Goal: Task Accomplishment & Management: Manage account settings

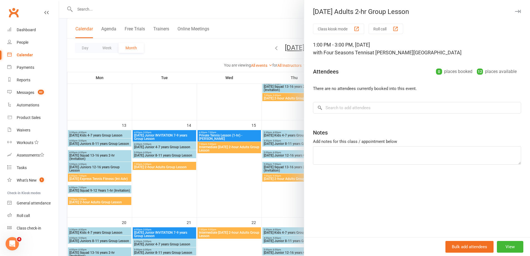
drag, startPoint x: 224, startPoint y: 106, endPoint x: 229, endPoint y: 100, distance: 8.0
click at [223, 105] on div at bounding box center [294, 128] width 471 height 256
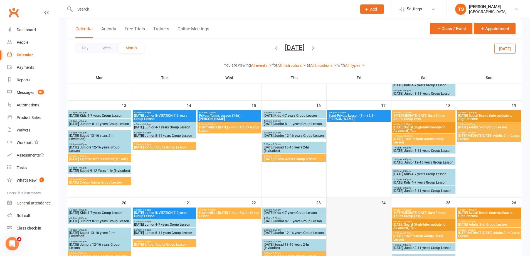
scroll to position [276, 0]
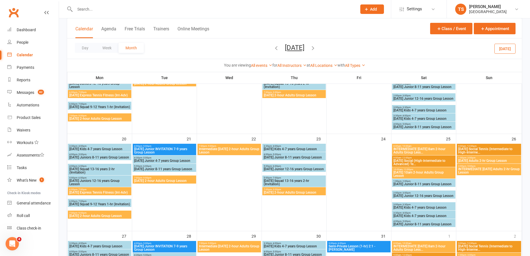
click at [88, 9] on input "text" at bounding box center [213, 9] width 280 height 8
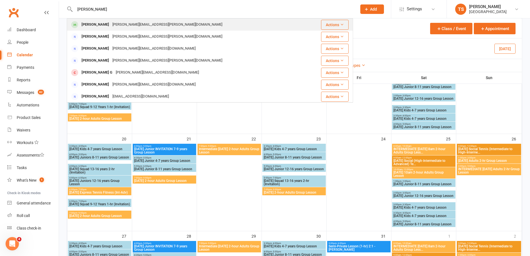
type input "[PERSON_NAME]"
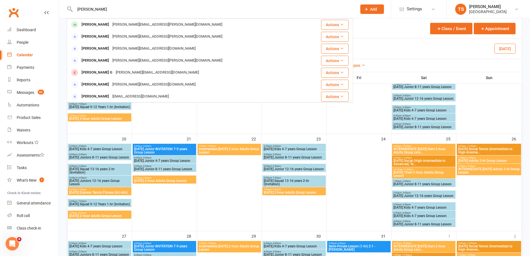
click at [106, 25] on div "[PERSON_NAME]" at bounding box center [95, 25] width 31 height 8
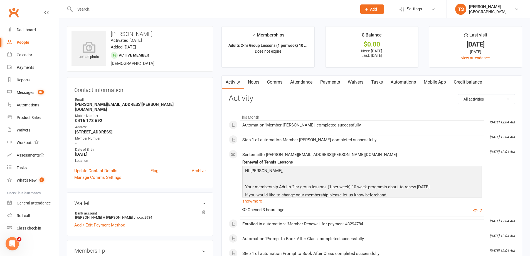
drag, startPoint x: 333, startPoint y: 81, endPoint x: 331, endPoint y: 89, distance: 7.7
click at [332, 83] on link "Payments" at bounding box center [330, 82] width 28 height 13
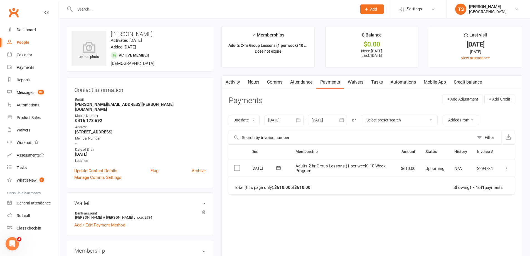
click at [281, 119] on div at bounding box center [283, 120] width 39 height 10
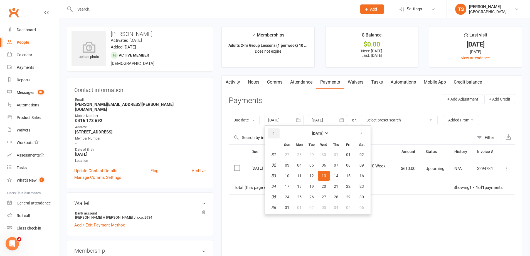
click at [277, 133] on button "button" at bounding box center [274, 133] width 12 height 10
click at [276, 133] on button "button" at bounding box center [274, 133] width 12 height 10
click at [289, 166] on span "04" at bounding box center [287, 165] width 4 height 4
type input "[DATE]"
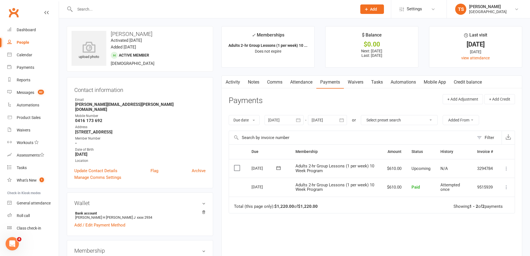
click at [301, 79] on link "Attendance" at bounding box center [301, 82] width 30 height 13
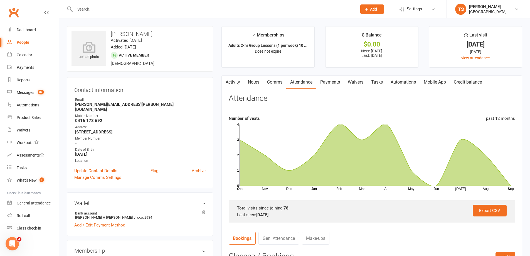
scroll to position [111, 0]
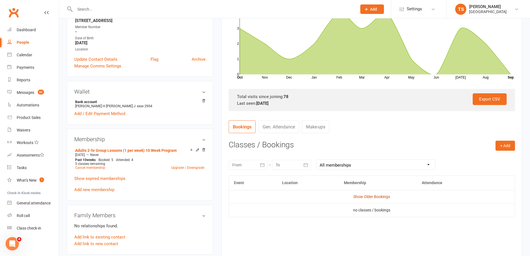
click at [365, 195] on link "Show Older Bookings" at bounding box center [371, 196] width 37 height 4
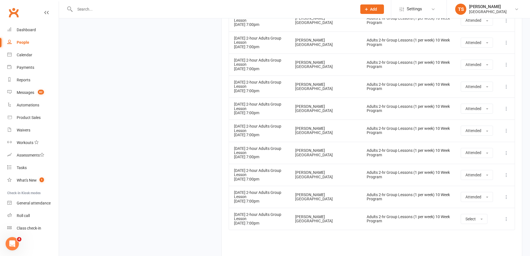
scroll to position [1837, 0]
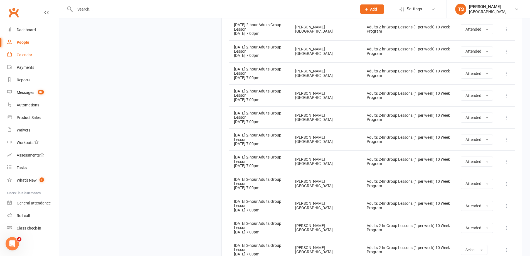
click at [27, 54] on div "Calendar" at bounding box center [25, 55] width 16 height 4
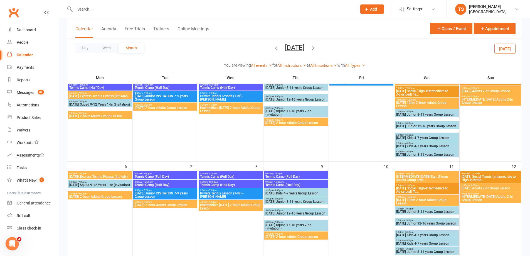
scroll to position [56, 0]
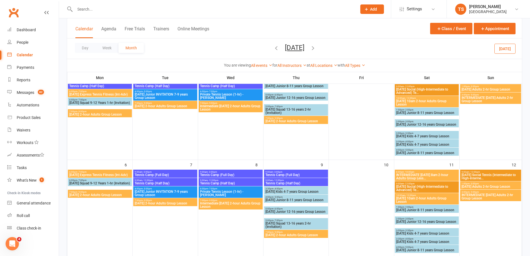
drag, startPoint x: 267, startPoint y: 48, endPoint x: 266, endPoint y: 50, distance: 2.9
click at [273, 48] on icon "button" at bounding box center [276, 48] width 6 height 6
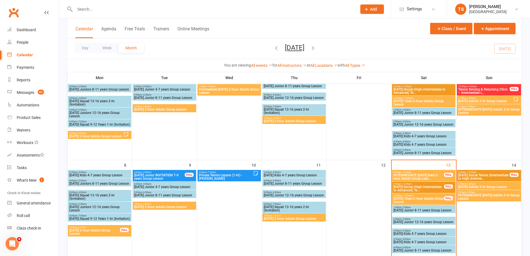
click at [282, 217] on span "[DATE] 2-hour Adults Group Lesson" at bounding box center [293, 218] width 61 height 3
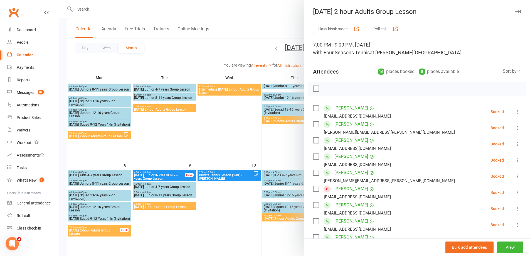
drag, startPoint x: 314, startPoint y: 87, endPoint x: 314, endPoint y: 91, distance: 3.4
click at [314, 89] on label at bounding box center [316, 89] width 6 height 6
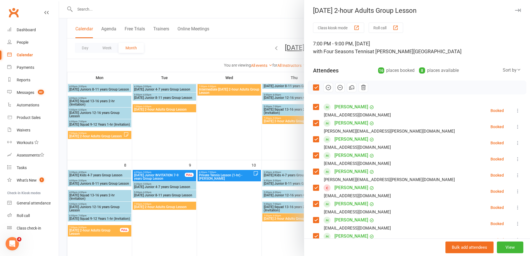
scroll to position [0, 0]
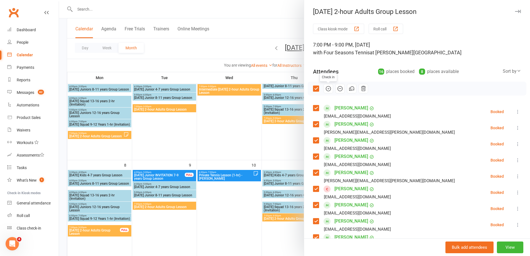
drag, startPoint x: 327, startPoint y: 87, endPoint x: 289, endPoint y: 22, distance: 75.9
click at [326, 89] on icon "button" at bounding box center [328, 88] width 6 height 6
click at [238, 207] on div at bounding box center [294, 128] width 471 height 256
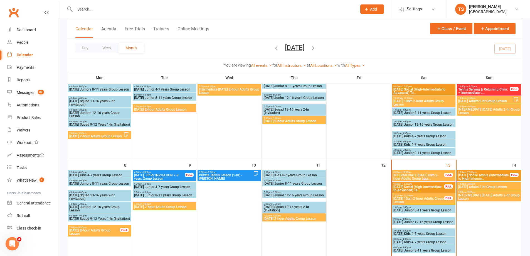
click at [155, 206] on span "[DATE] 2-hour Adults Group Lesson" at bounding box center [164, 206] width 61 height 3
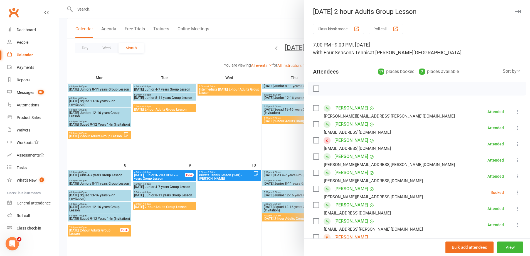
click at [241, 209] on div at bounding box center [294, 128] width 471 height 256
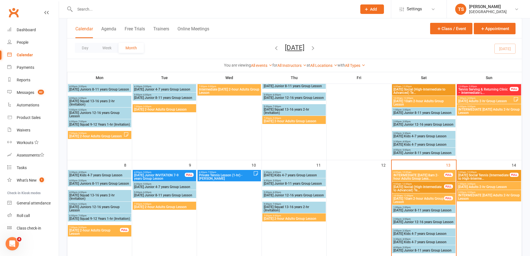
click at [281, 218] on span "[DATE] 2-hour Adults Group Lesson" at bounding box center [293, 218] width 61 height 3
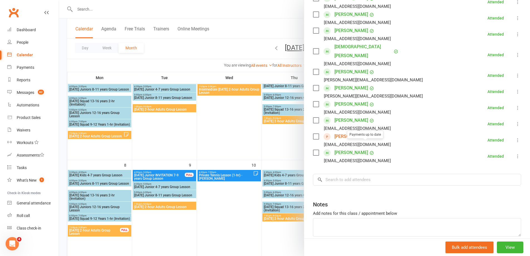
scroll to position [222, 0]
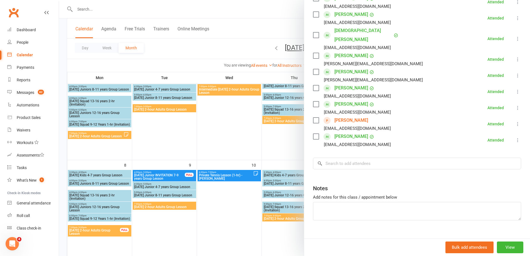
click at [250, 204] on div at bounding box center [294, 128] width 471 height 256
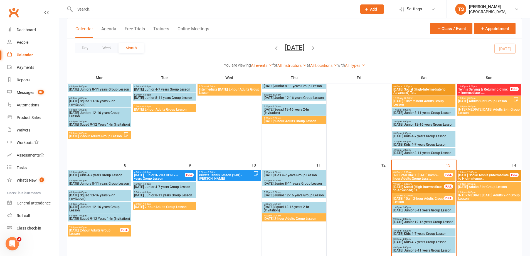
click at [83, 7] on input "text" at bounding box center [213, 9] width 280 height 8
drag, startPoint x: 86, startPoint y: 7, endPoint x: 85, endPoint y: 10, distance: 3.0
click at [85, 9] on input "text" at bounding box center [213, 9] width 280 height 8
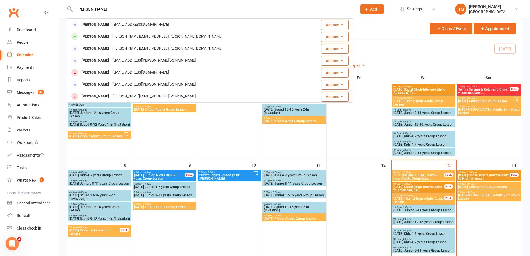
type input "[PERSON_NAME]"
click at [105, 36] on div "[PERSON_NAME]" at bounding box center [95, 37] width 31 height 8
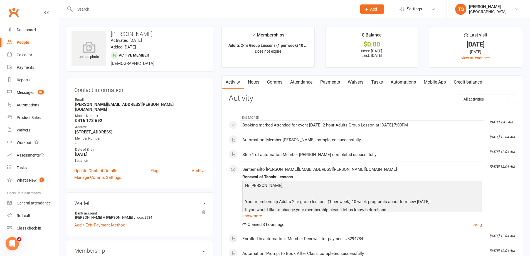
drag, startPoint x: 330, startPoint y: 81, endPoint x: 330, endPoint y: 85, distance: 3.1
click at [330, 82] on link "Payments" at bounding box center [330, 82] width 28 height 13
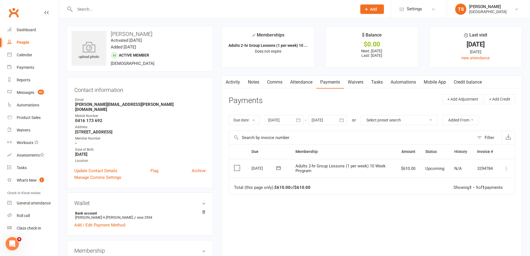
click at [505, 169] on icon at bounding box center [506, 168] width 6 height 6
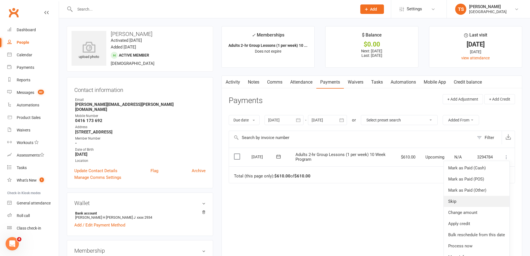
scroll to position [20, 0]
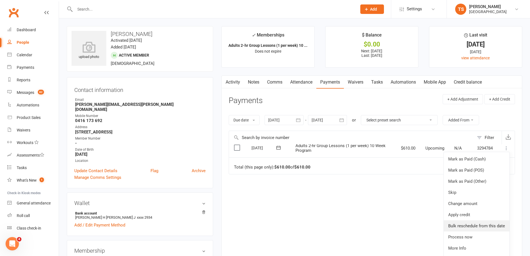
click at [462, 223] on link "Bulk reschedule from this date" at bounding box center [477, 225] width 66 height 11
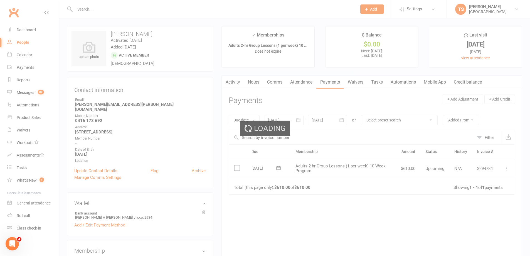
scroll to position [0, 0]
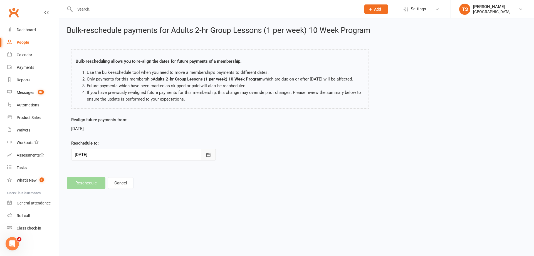
click at [208, 154] on icon "button" at bounding box center [209, 155] width 6 height 6
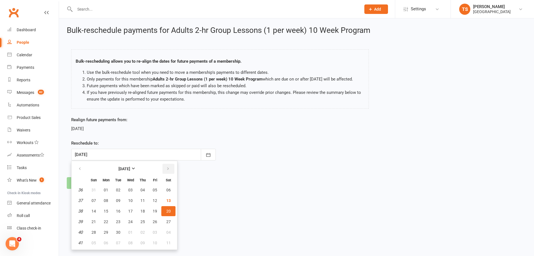
click at [166, 167] on icon "button" at bounding box center [168, 168] width 4 height 4
click at [168, 210] on span "18" at bounding box center [168, 211] width 4 height 4
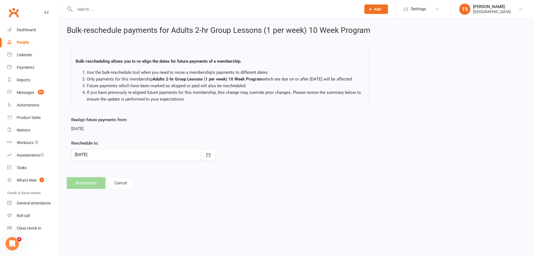
type input "[DATE]"
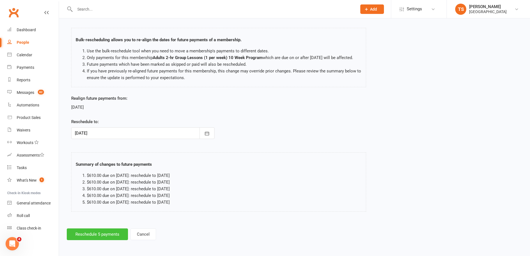
click at [98, 230] on button "Reschedule 5 payments" at bounding box center [97, 234] width 61 height 12
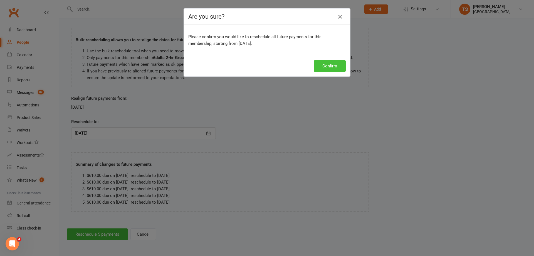
click at [336, 62] on button "Confirm" at bounding box center [330, 66] width 32 height 12
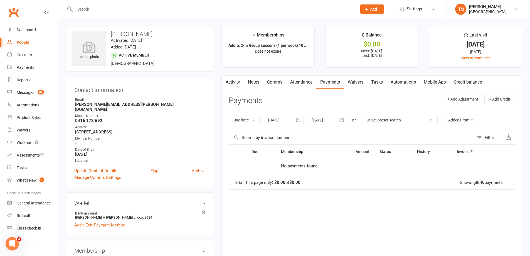
click at [260, 82] on link "Notes" at bounding box center [253, 82] width 19 height 13
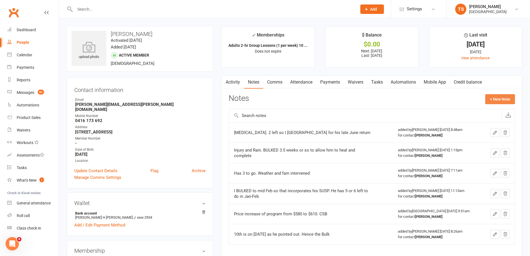
click at [497, 98] on button "+ New Note" at bounding box center [500, 99] width 30 height 10
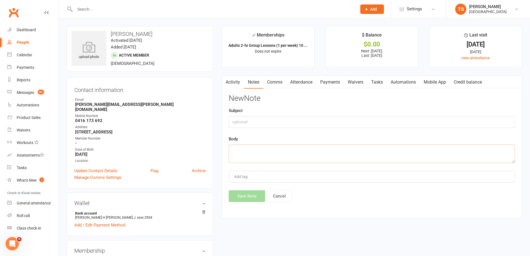
click at [230, 152] on textarea at bounding box center [372, 153] width 286 height 18
type textarea "BULKED for 4 weeks due to rainouts"
click at [255, 201] on button "Save Note" at bounding box center [247, 196] width 36 height 12
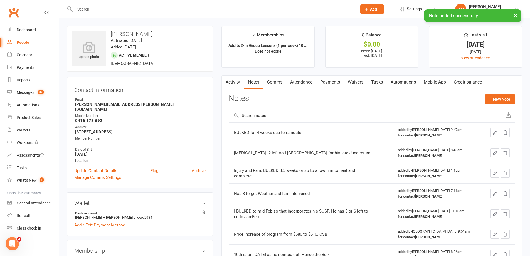
click at [337, 80] on link "Payments" at bounding box center [330, 82] width 28 height 13
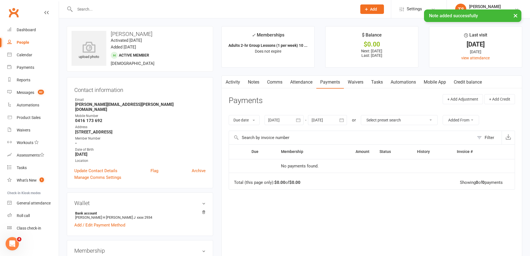
click at [324, 118] on div at bounding box center [327, 120] width 39 height 10
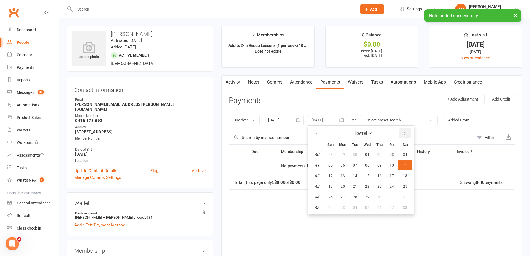
click at [406, 135] on icon "button" at bounding box center [405, 133] width 4 height 4
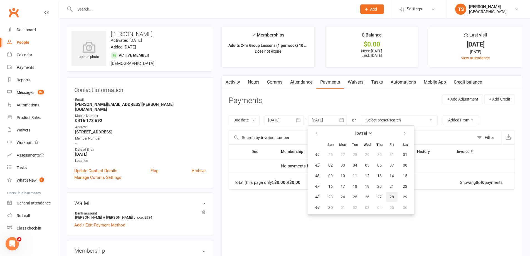
click at [390, 194] on span "28" at bounding box center [391, 196] width 4 height 4
type input "[DATE]"
